Goal: Communication & Community: Answer question/provide support

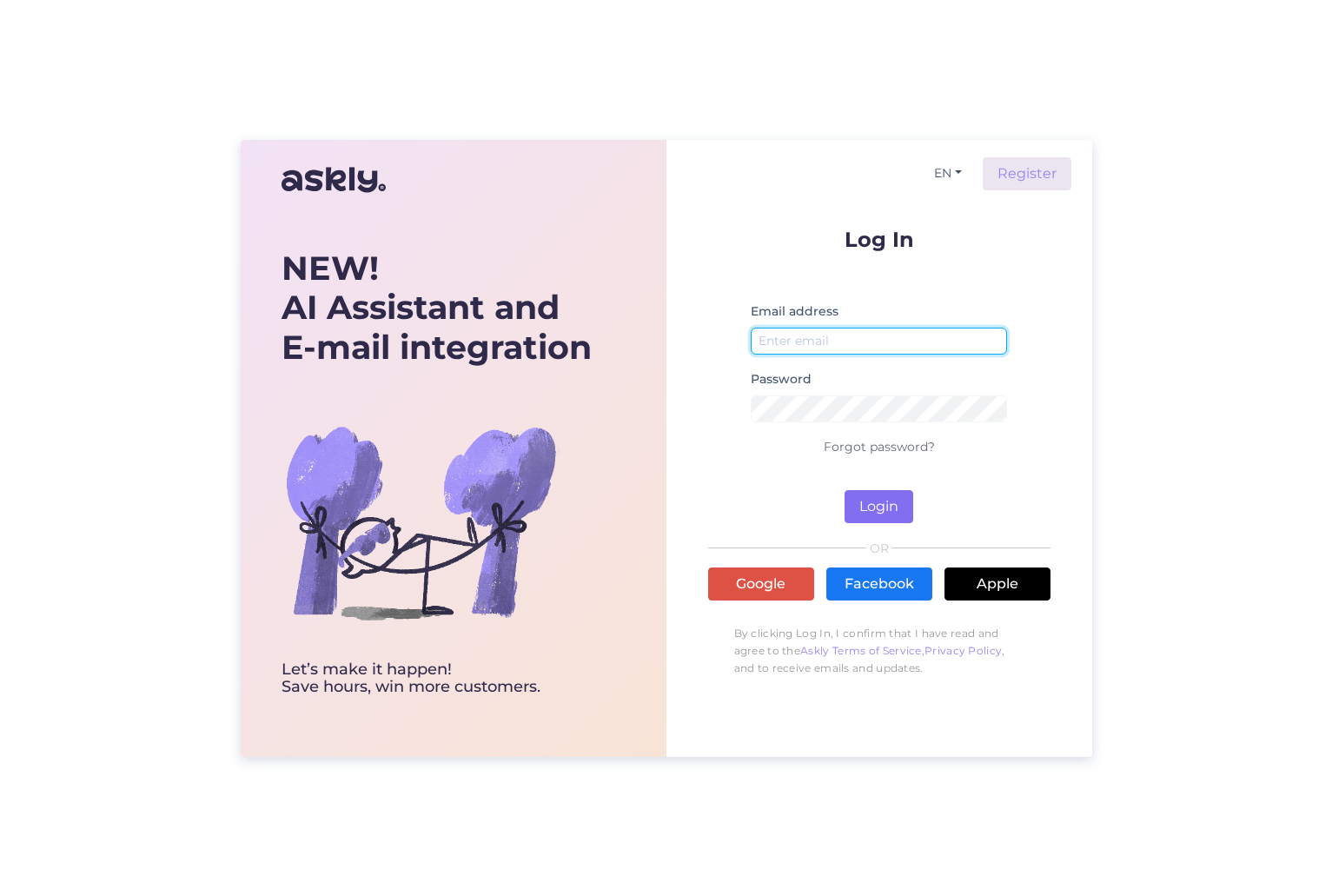
type input "[EMAIL_ADDRESS][DOMAIN_NAME]"
click at [874, 499] on button "Login" at bounding box center [879, 506] width 68 height 33
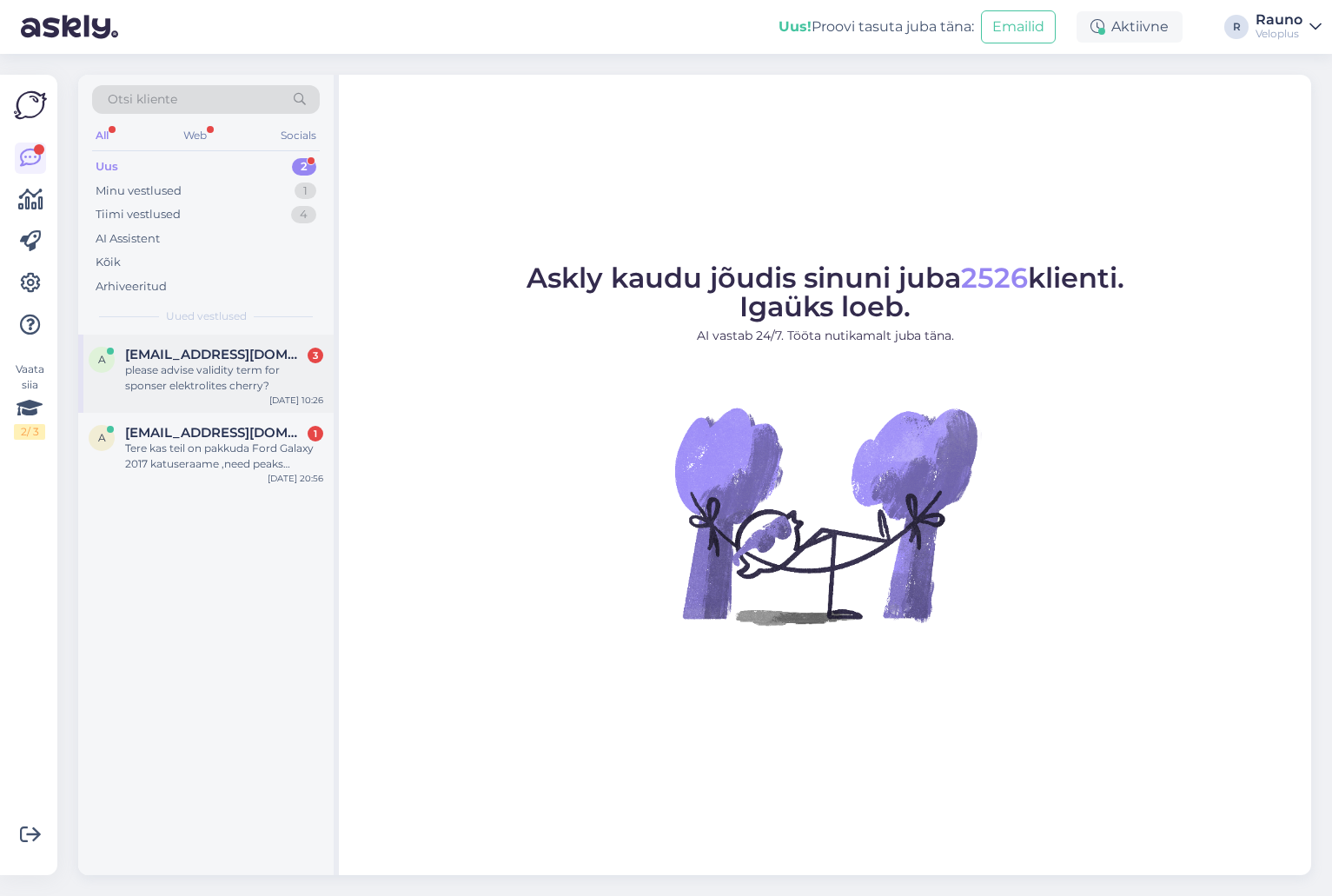
click at [176, 371] on div "please advise validity term for sponser elektrolites cherry?" at bounding box center [225, 377] width 199 height 31
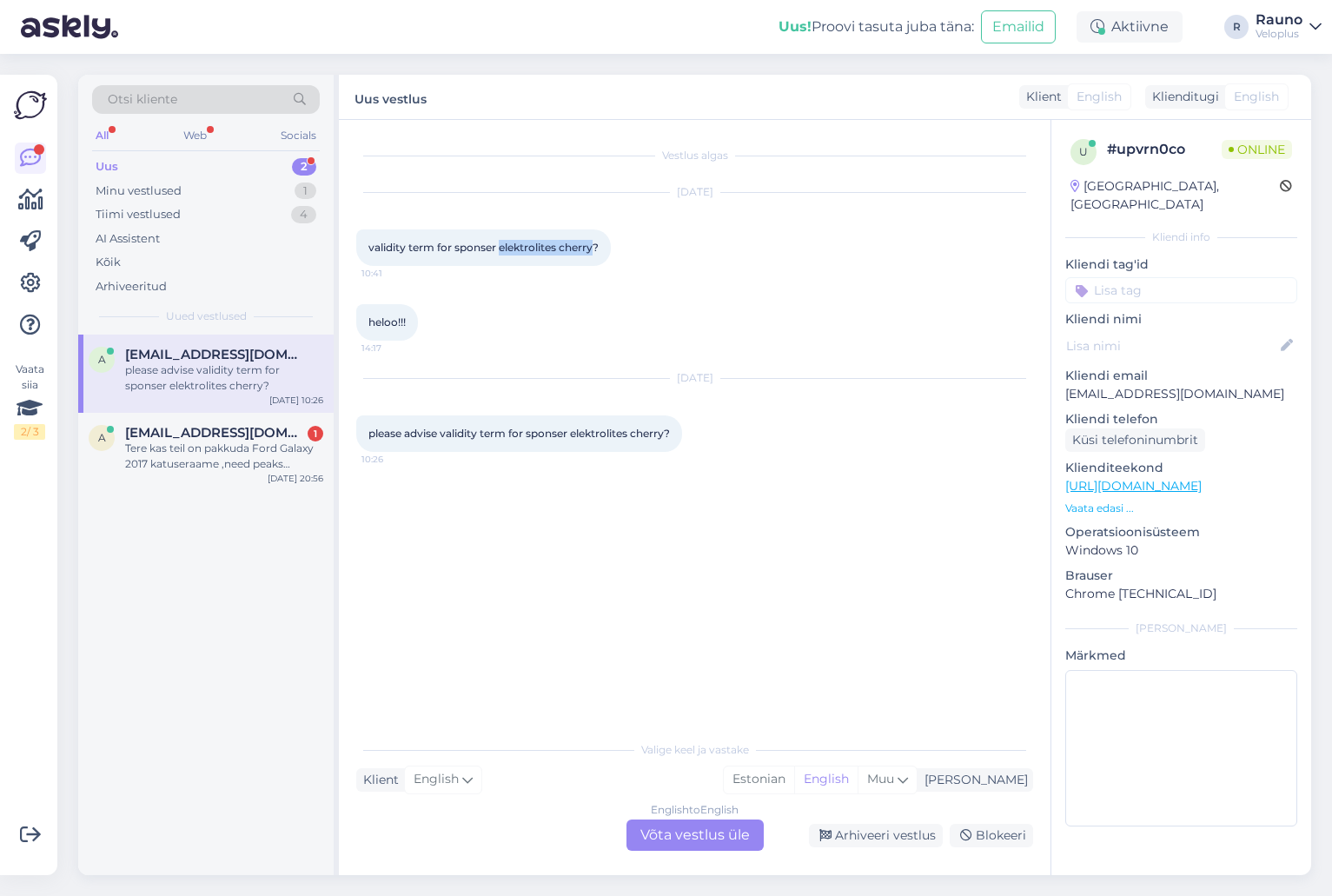
drag, startPoint x: 595, startPoint y: 247, endPoint x: 499, endPoint y: 245, distance: 96.0
click at [499, 245] on span "validity term for sponser elektrolites cherry?" at bounding box center [483, 247] width 230 height 13
drag, startPoint x: 367, startPoint y: 433, endPoint x: 674, endPoint y: 437, distance: 307.0
click at [674, 437] on div "please advise validity term for sponser elektrolites cherry? 10:26" at bounding box center [519, 433] width 326 height 37
copy span "please advise validity term for sponser elektrolites cherry?"
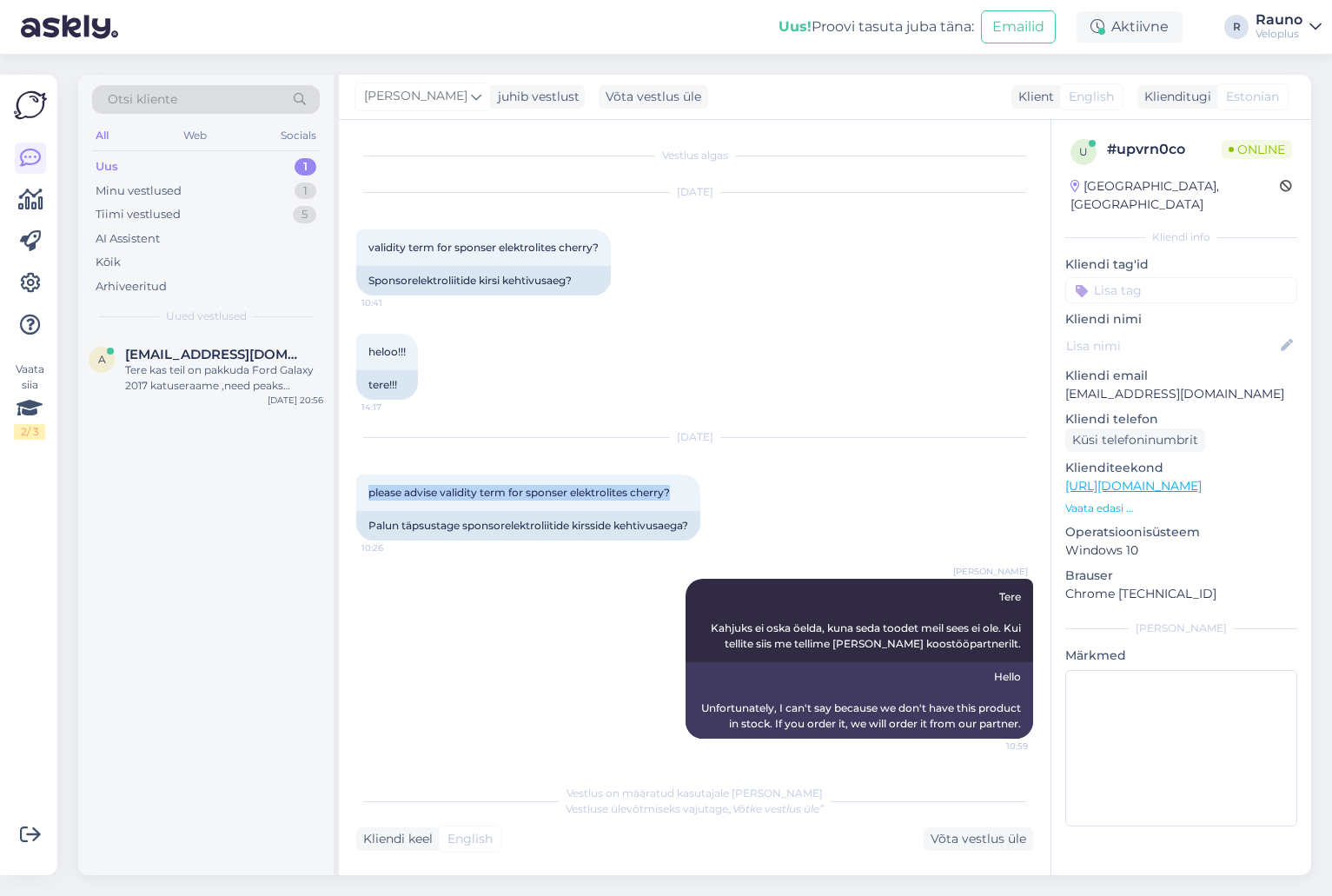
scroll to position [14, 0]
click at [206, 374] on div "Tere kas teil on pakkuda Ford Galaxy 2017 katuseraame ,need peaks kinnitama sii…" at bounding box center [225, 377] width 199 height 31
